Goal: Task Accomplishment & Management: Manage account settings

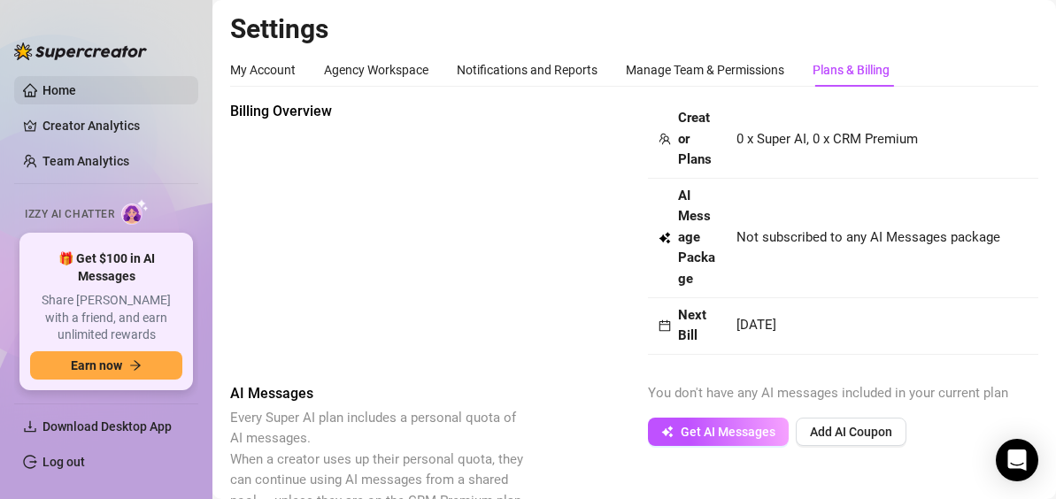
click at [76, 83] on link "Home" at bounding box center [59, 90] width 34 height 14
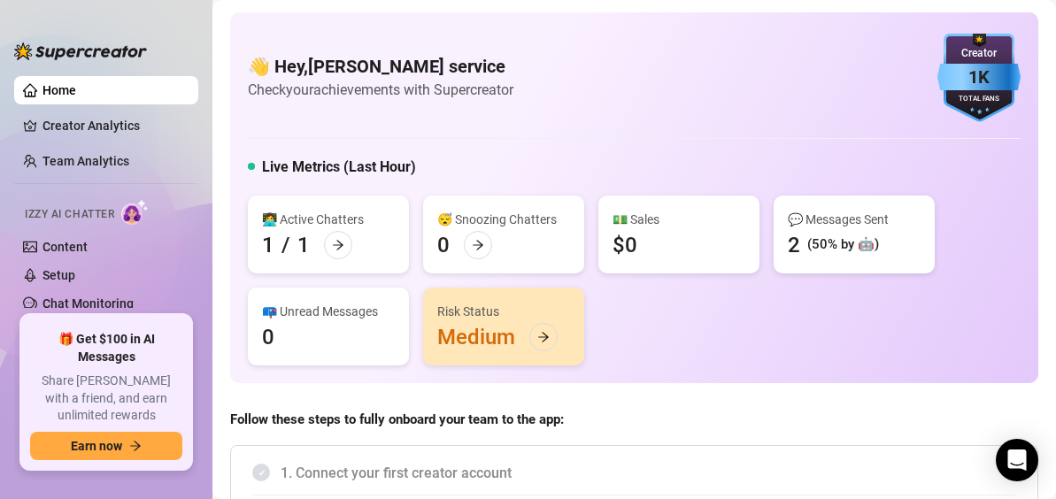
scroll to position [160, 0]
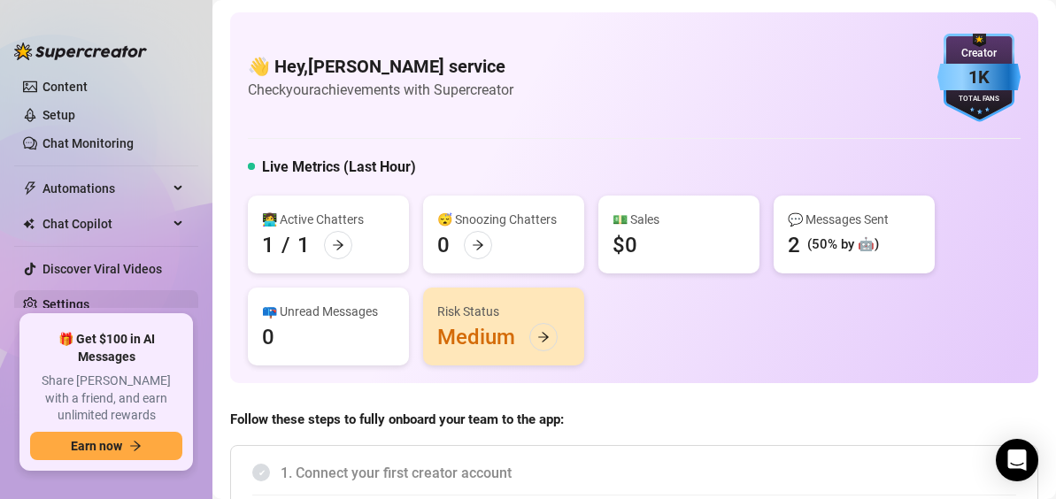
click at [89, 297] on link "Settings" at bounding box center [65, 304] width 47 height 14
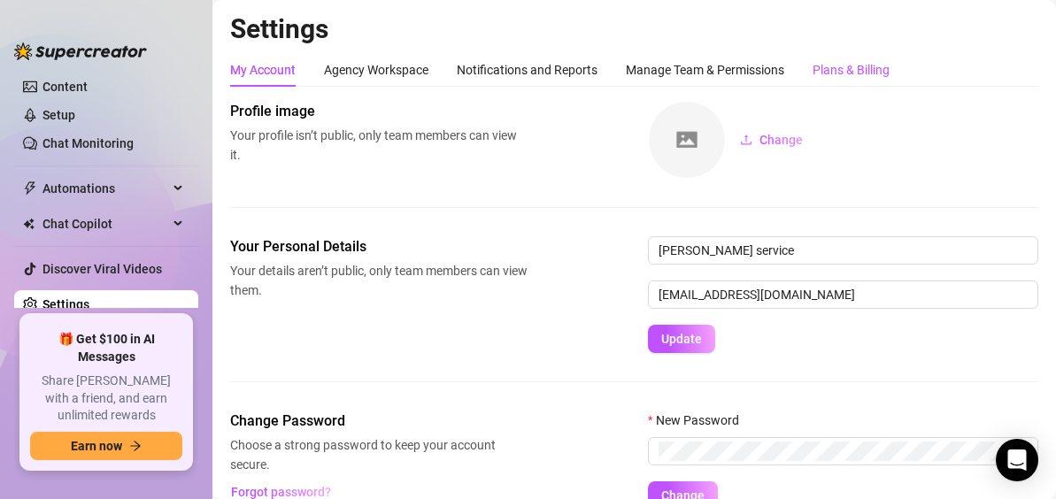
click at [823, 70] on div "Plans & Billing" at bounding box center [851, 69] width 77 height 19
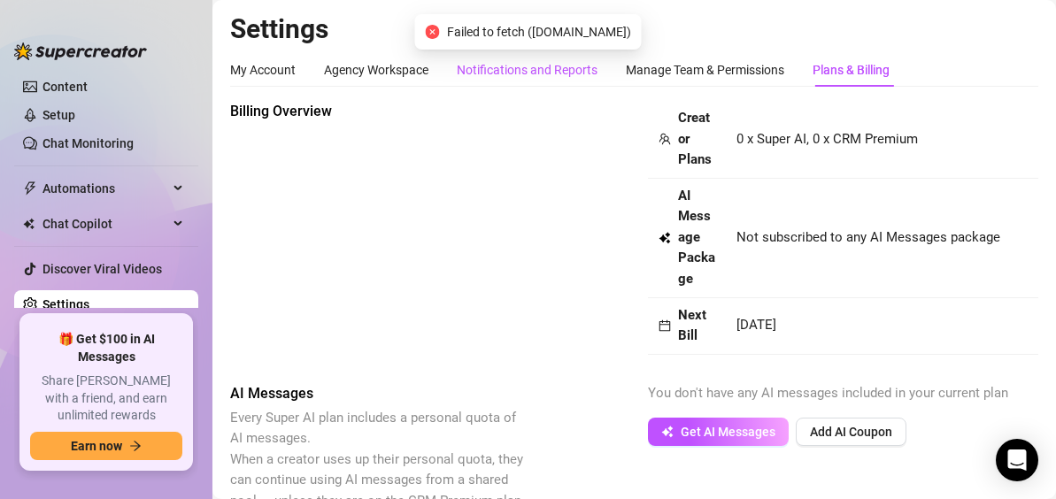
click at [520, 74] on div "Notifications and Reports" at bounding box center [527, 69] width 141 height 19
